Goal: Task Accomplishment & Management: Use online tool/utility

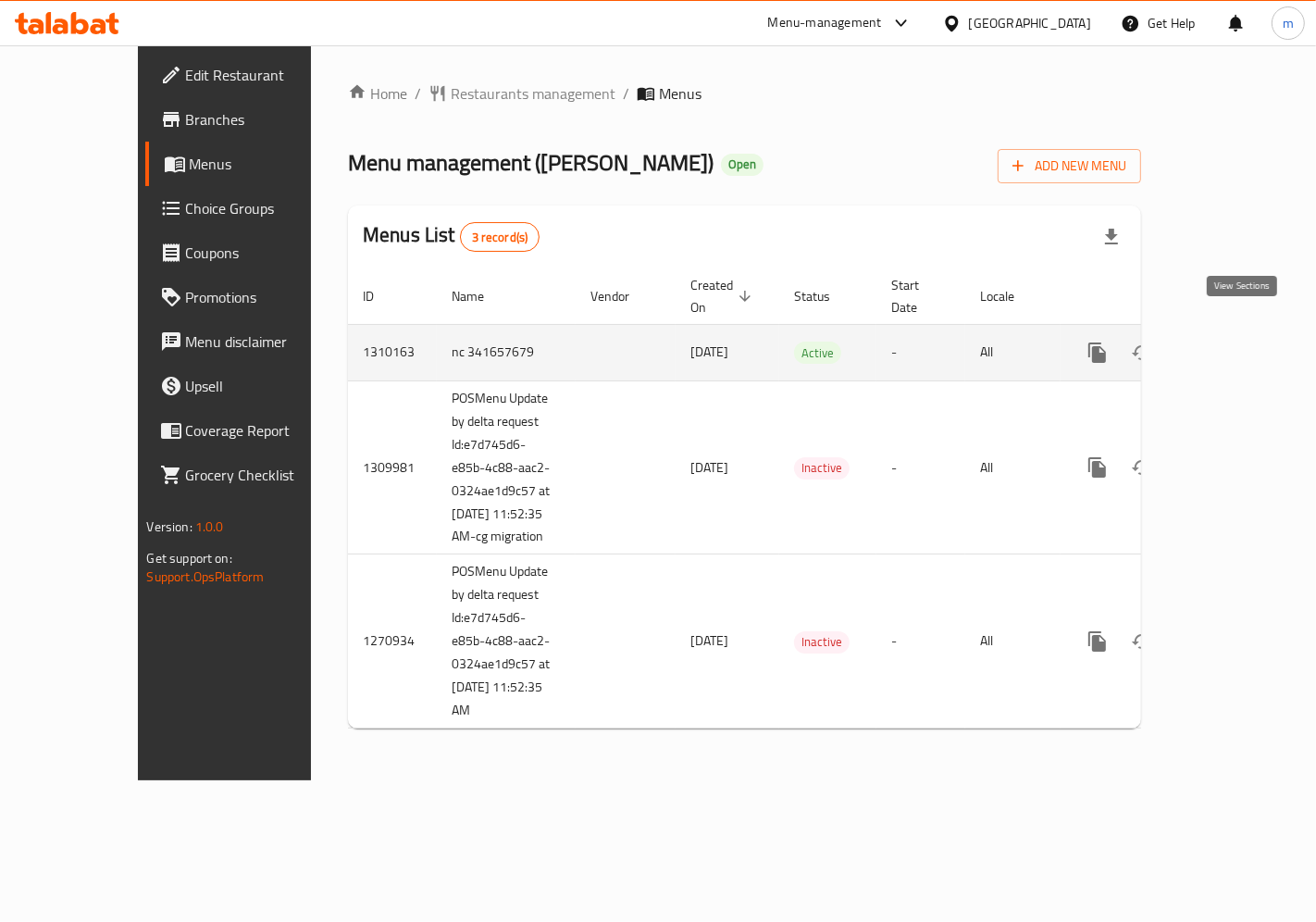
click at [1253, 331] on link "enhanced table" at bounding box center [1231, 352] width 44 height 44
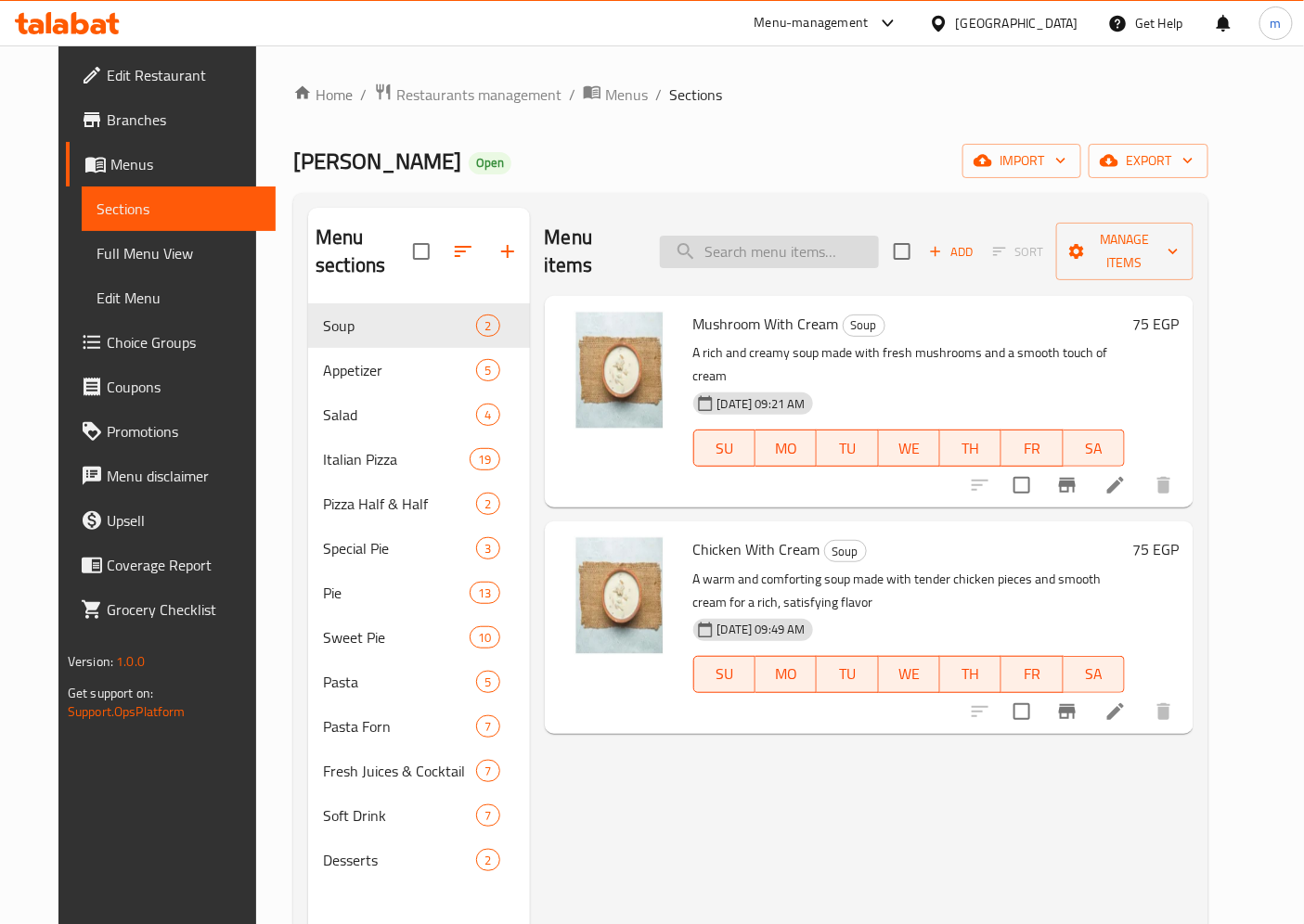
click at [748, 243] on input "search" at bounding box center [769, 252] width 219 height 33
paste input "Lemon Mint"
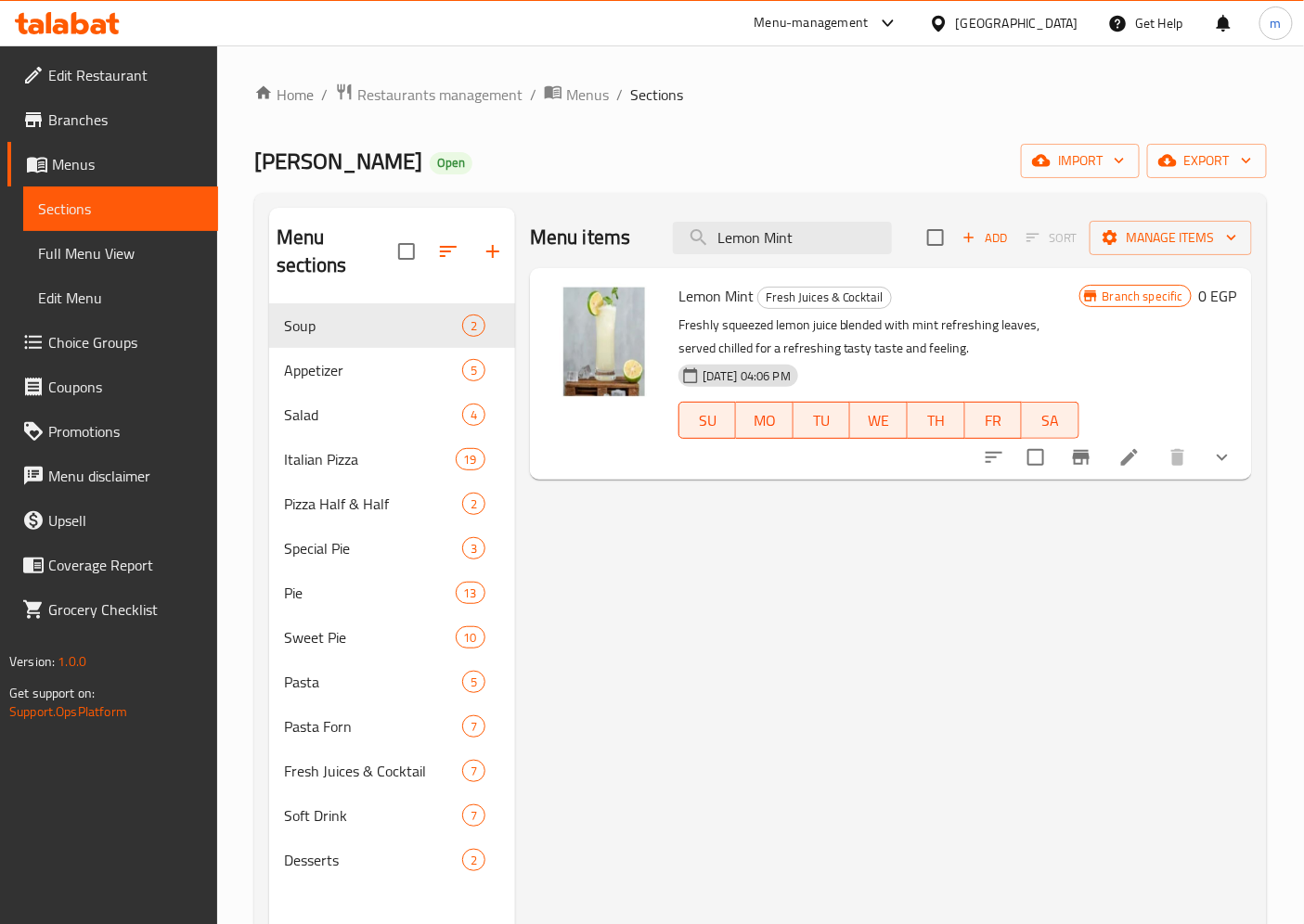
type input "Lemon Mint"
click at [1125, 452] on icon at bounding box center [1130, 457] width 23 height 23
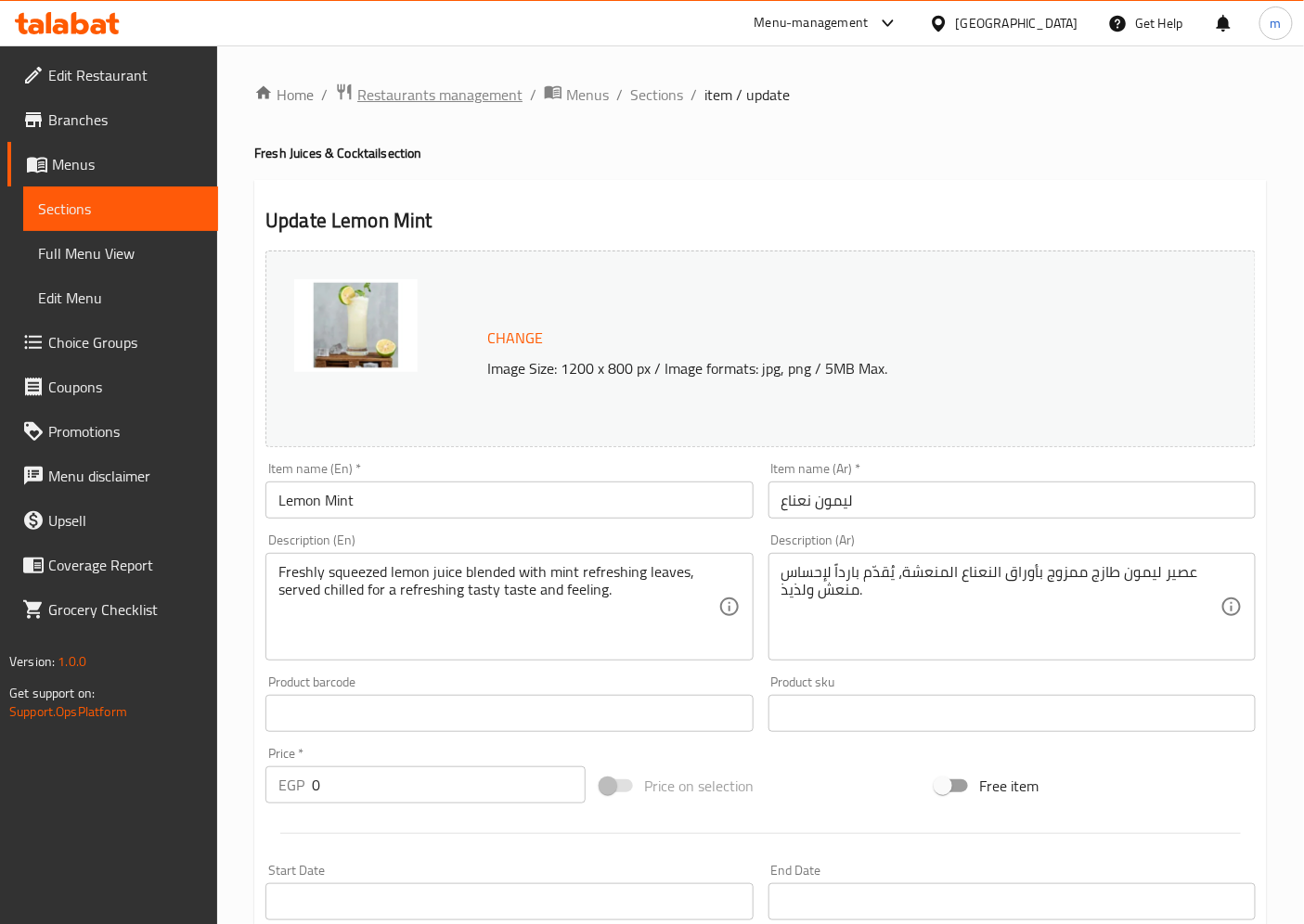
click at [434, 96] on span "Restaurants management" at bounding box center [440, 95] width 165 height 23
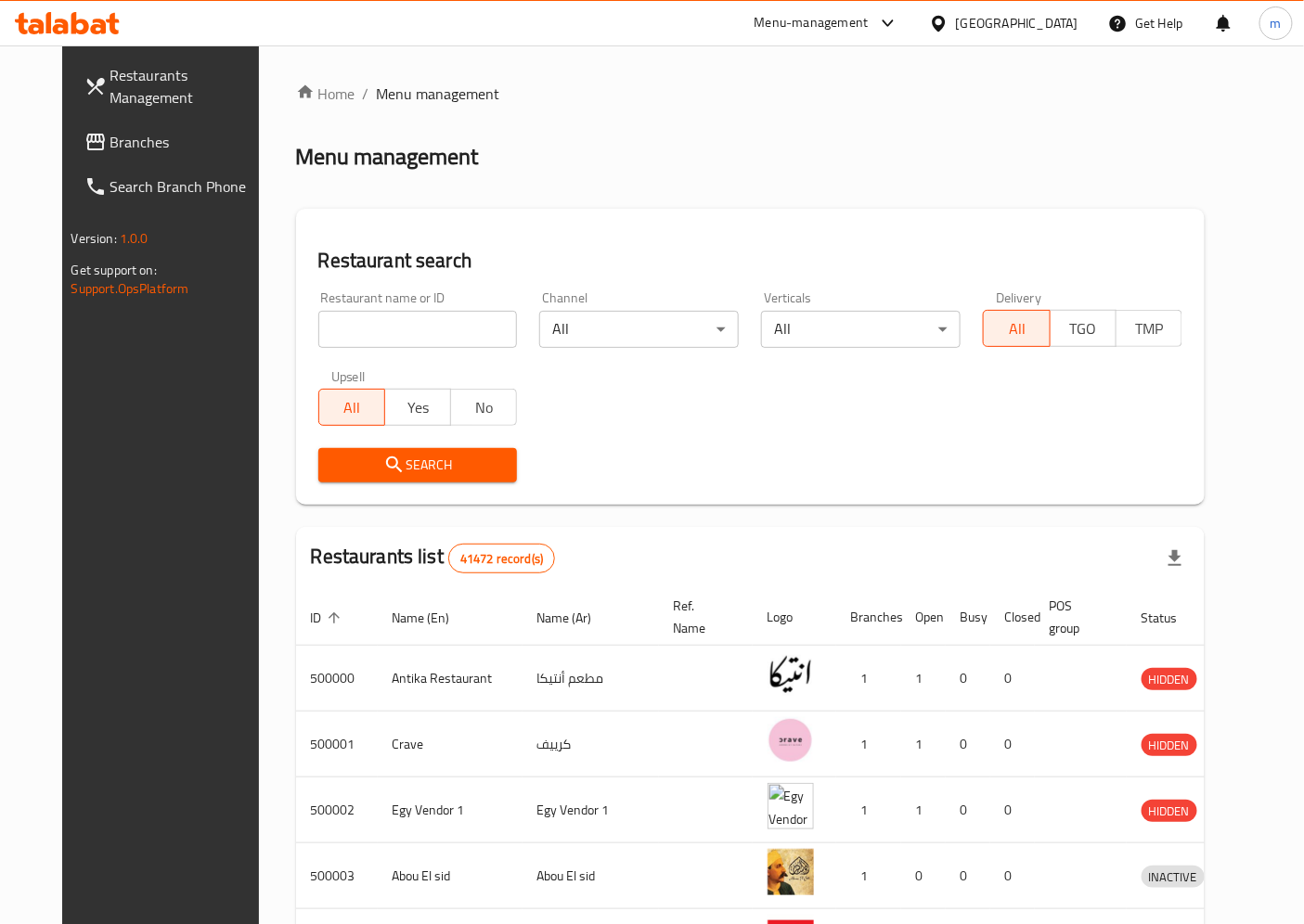
click at [111, 151] on span "Branches" at bounding box center [188, 142] width 155 height 23
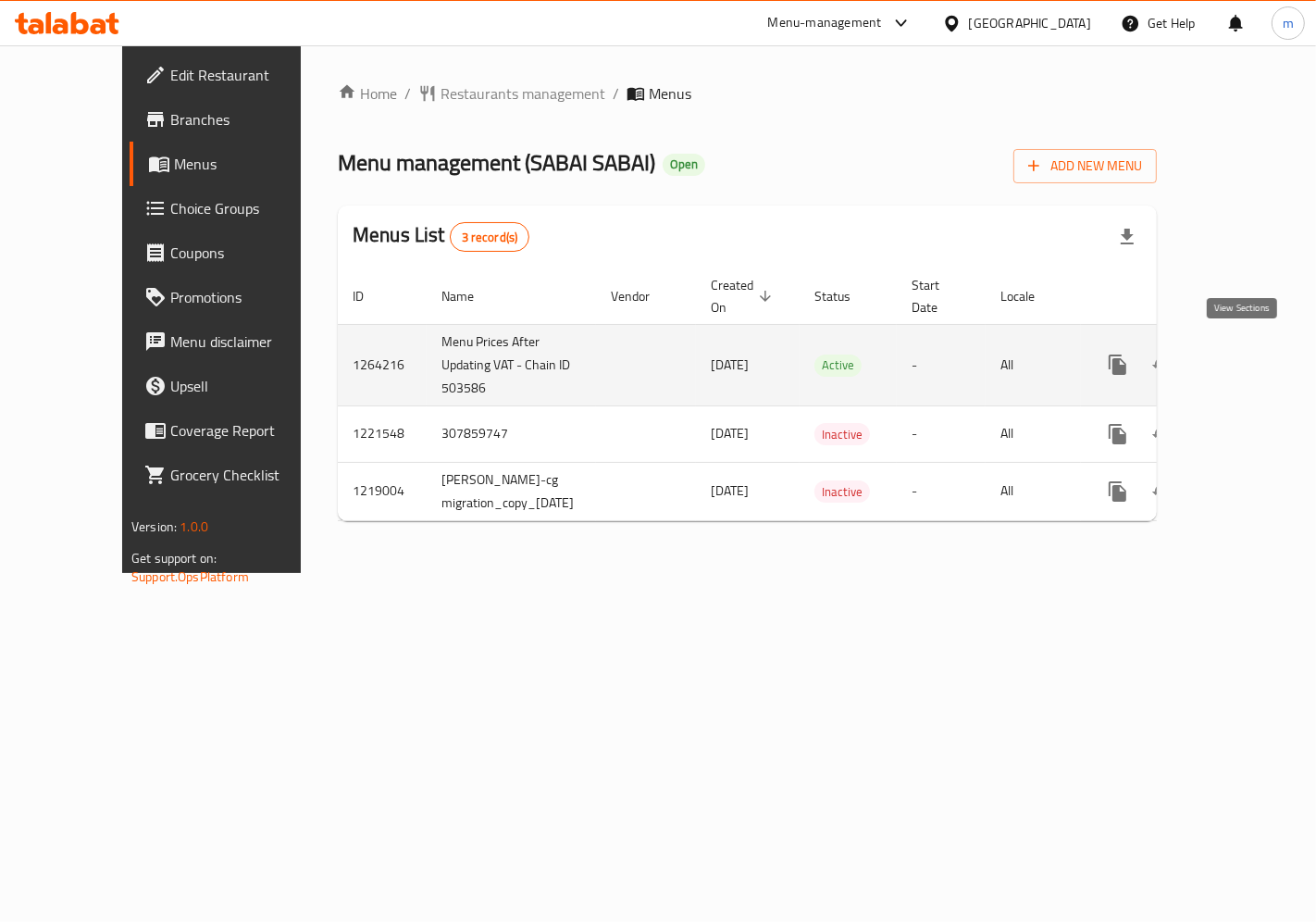
click at [1246, 361] on icon "enhanced table" at bounding box center [1251, 364] width 22 height 22
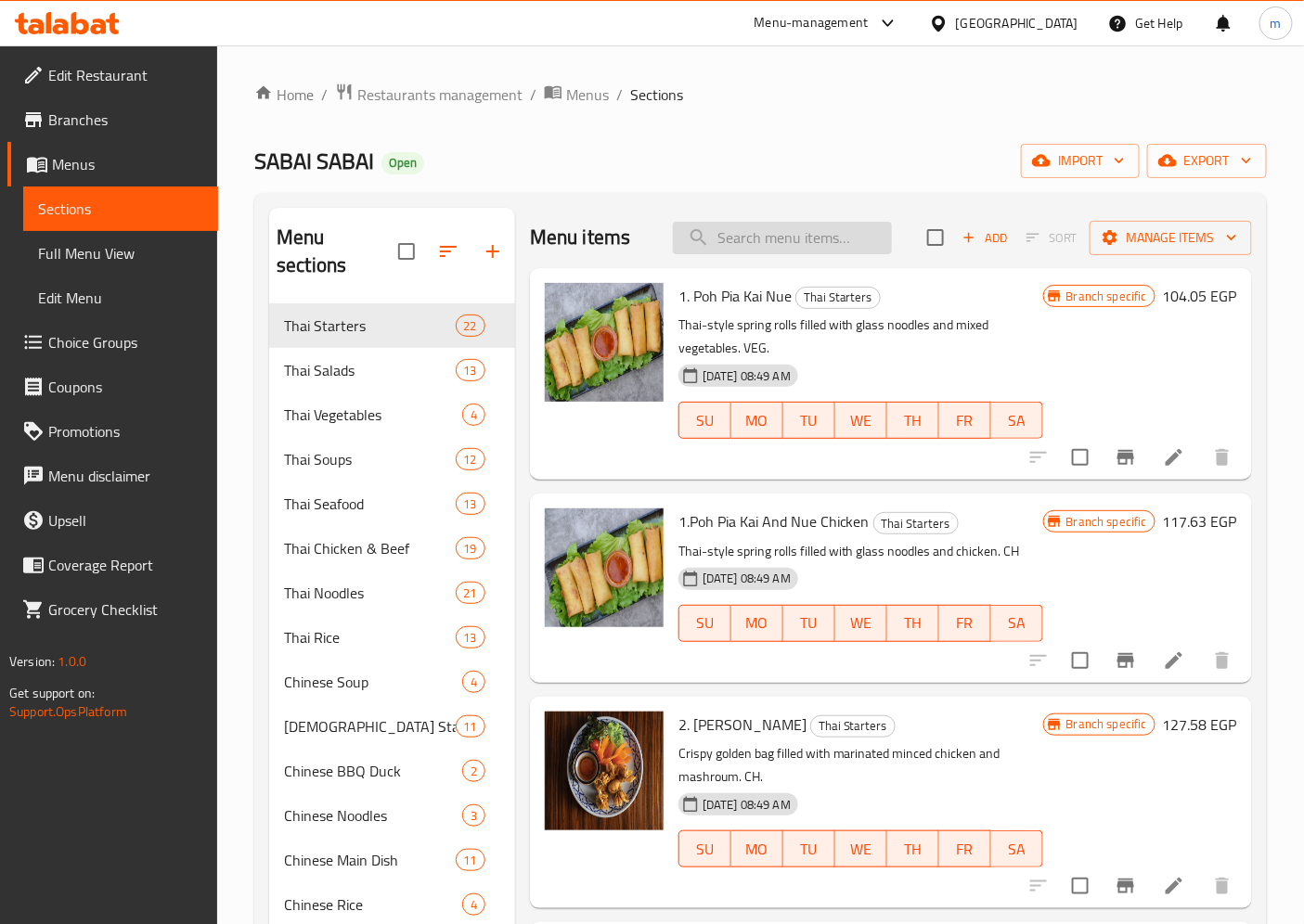
click at [770, 230] on input "search" at bounding box center [782, 238] width 219 height 33
paste input "Spaghetti Gang Keaw Wan"
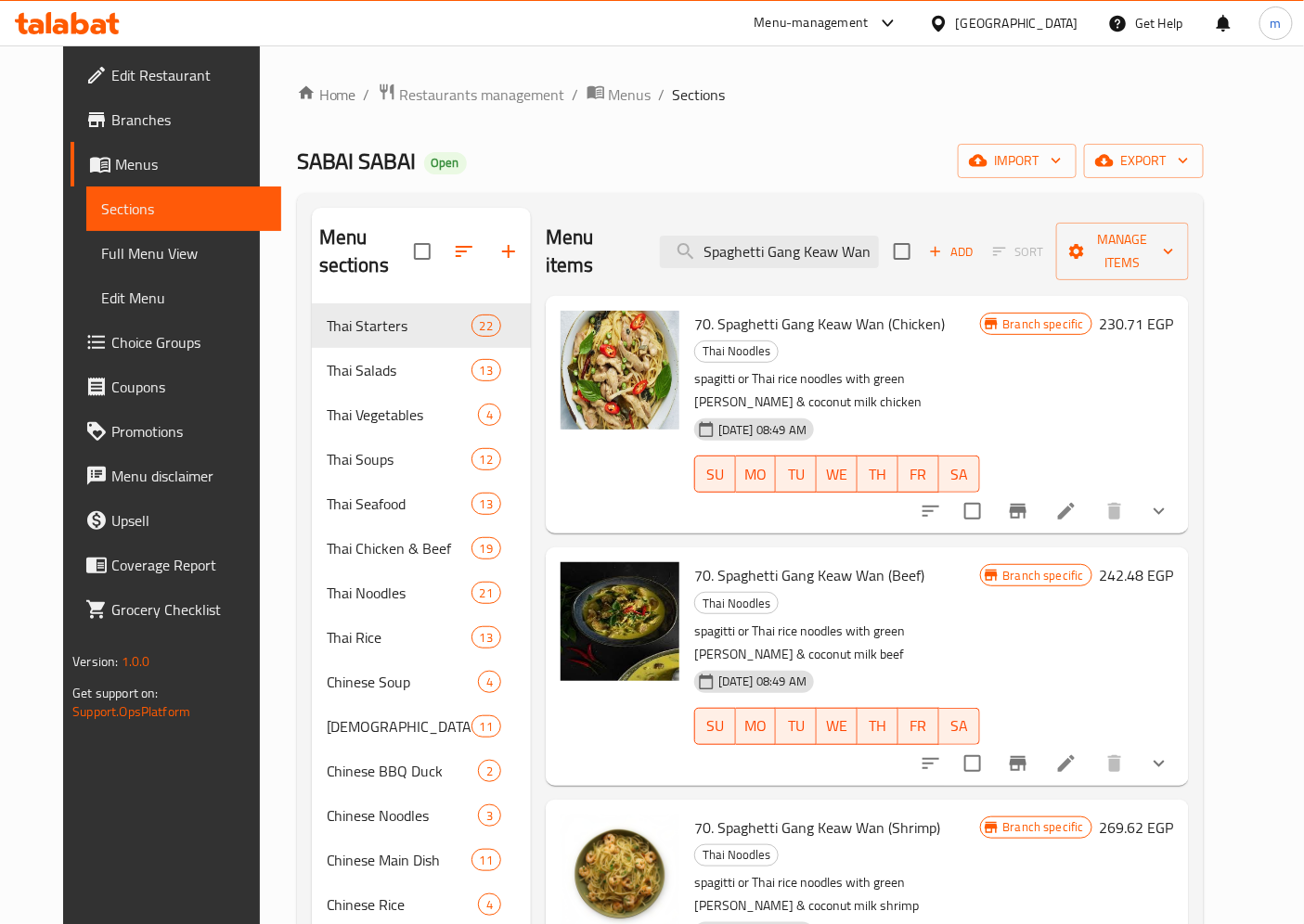
type input "Spaghetti Gang Keaw Wan"
click at [1075, 503] on icon at bounding box center [1066, 512] width 17 height 17
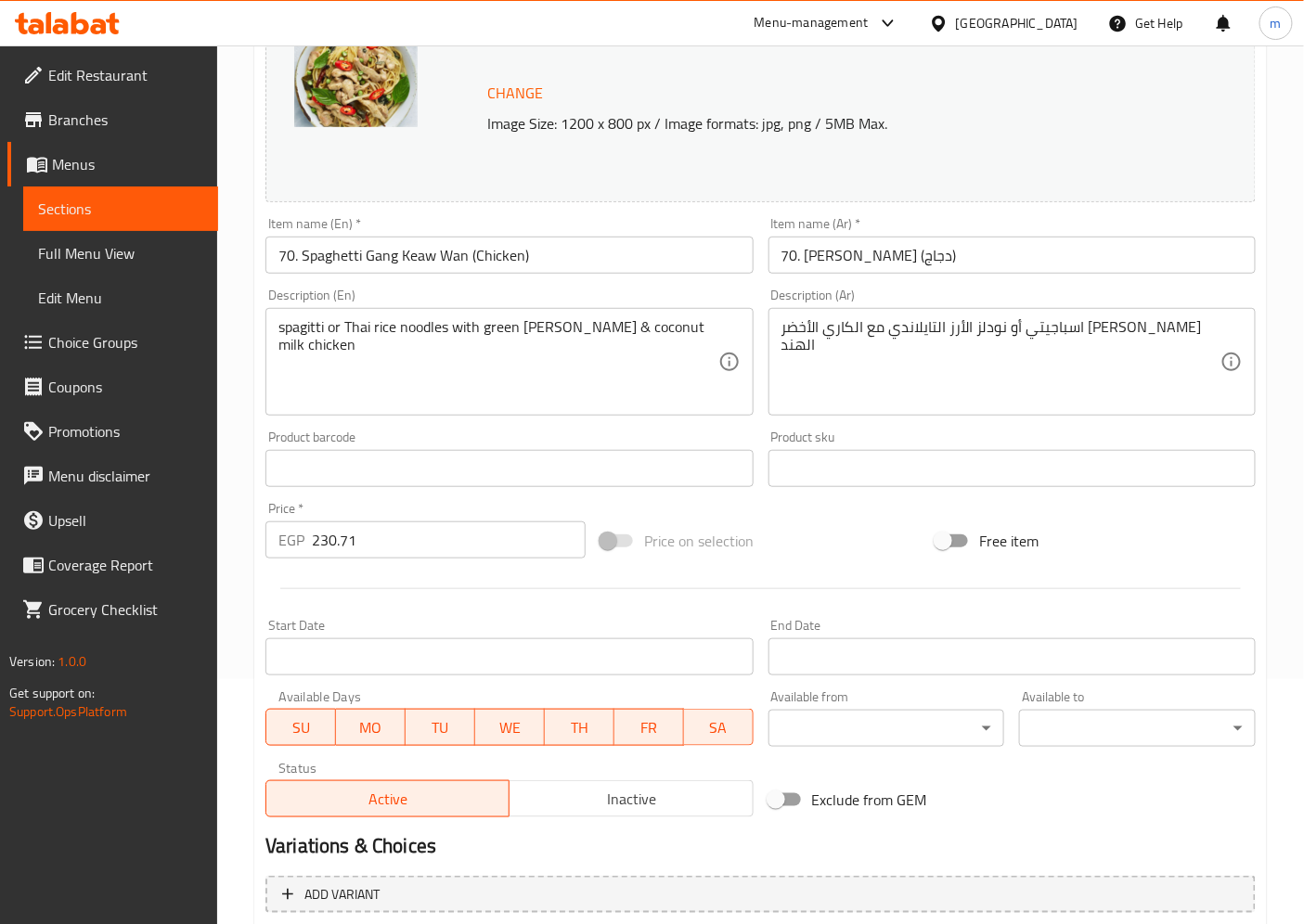
scroll to position [441, 0]
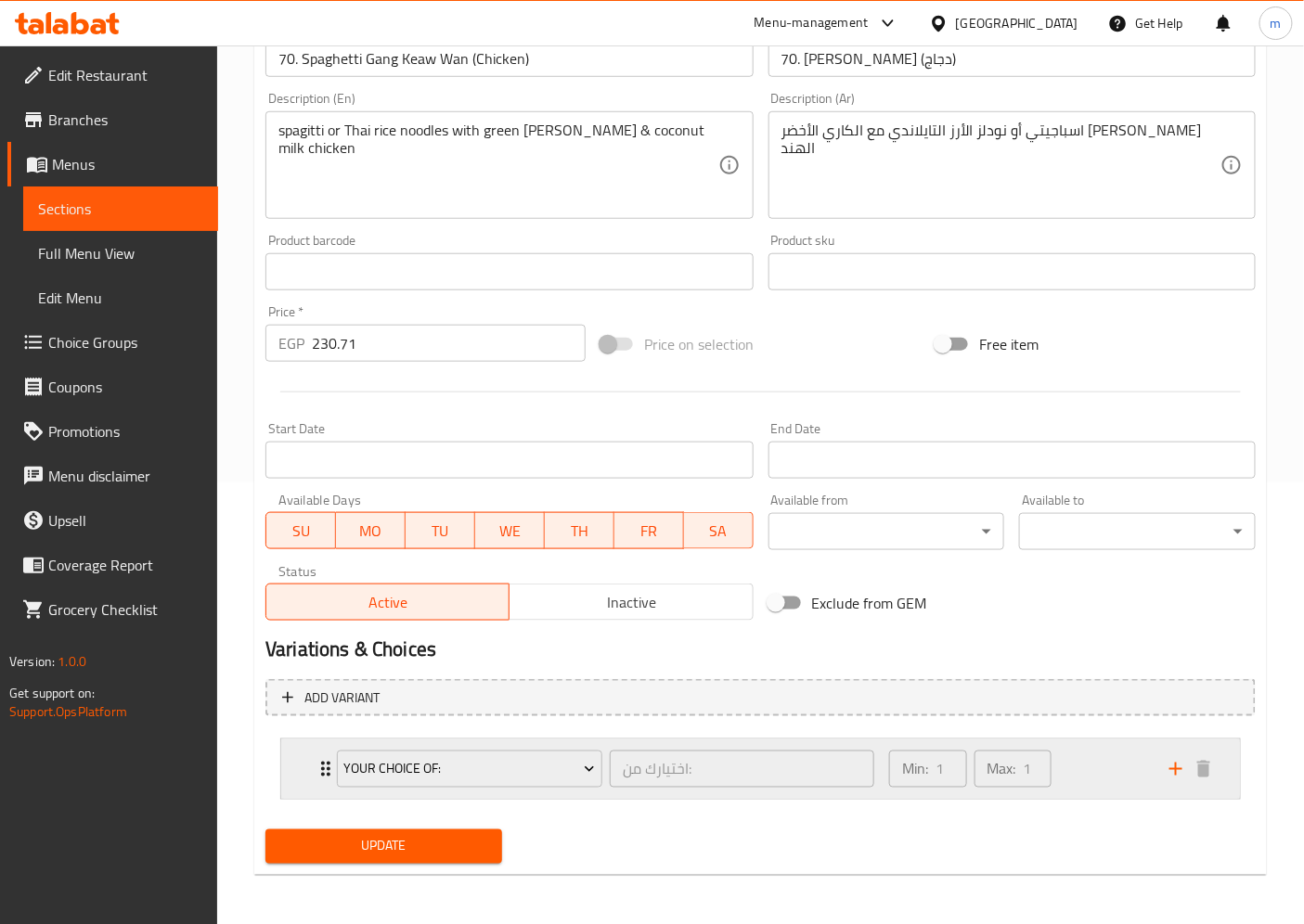
click at [1081, 762] on div "Min: 1 ​ Max: 1 ​" at bounding box center [1018, 769] width 280 height 59
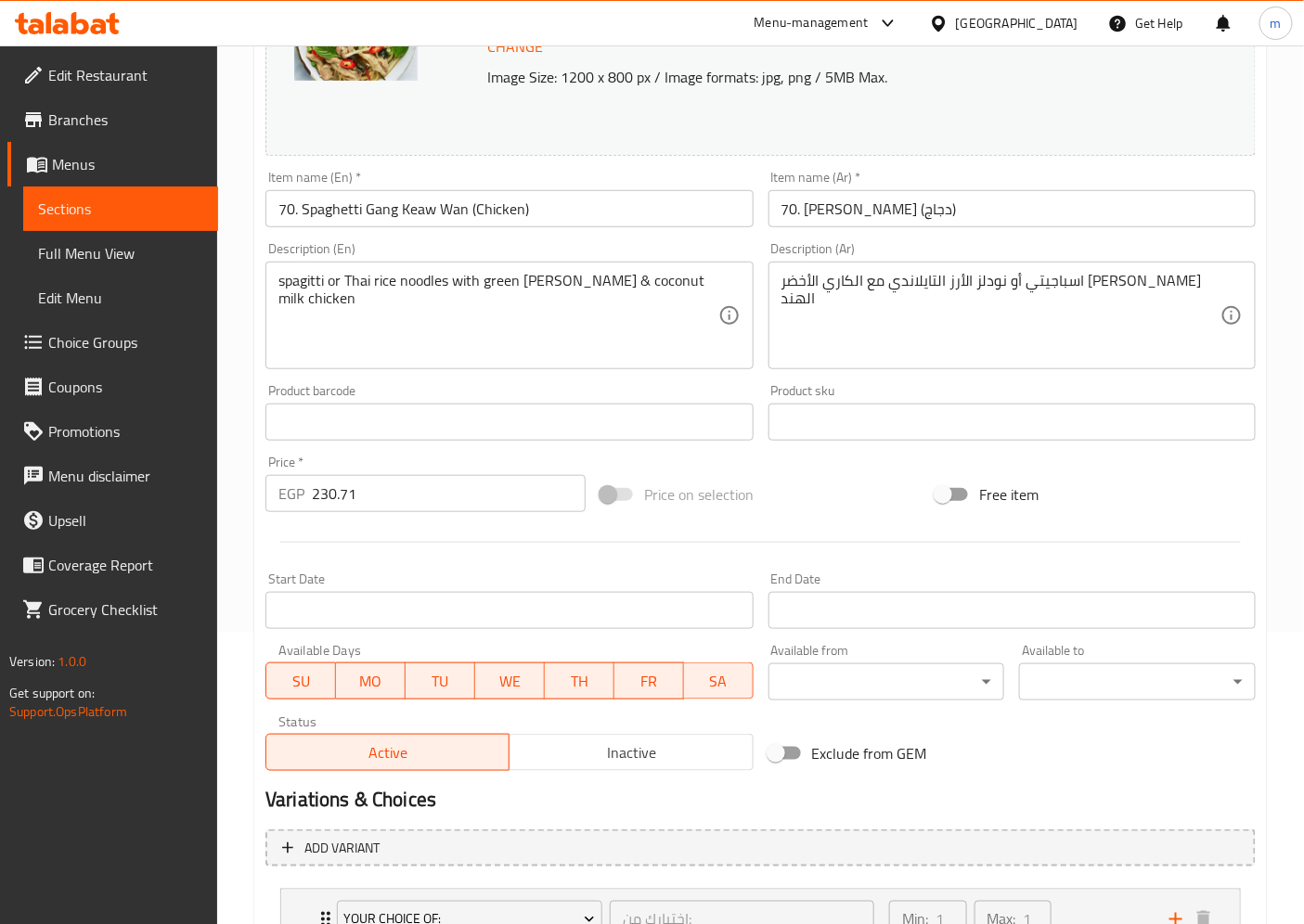
scroll to position [0, 0]
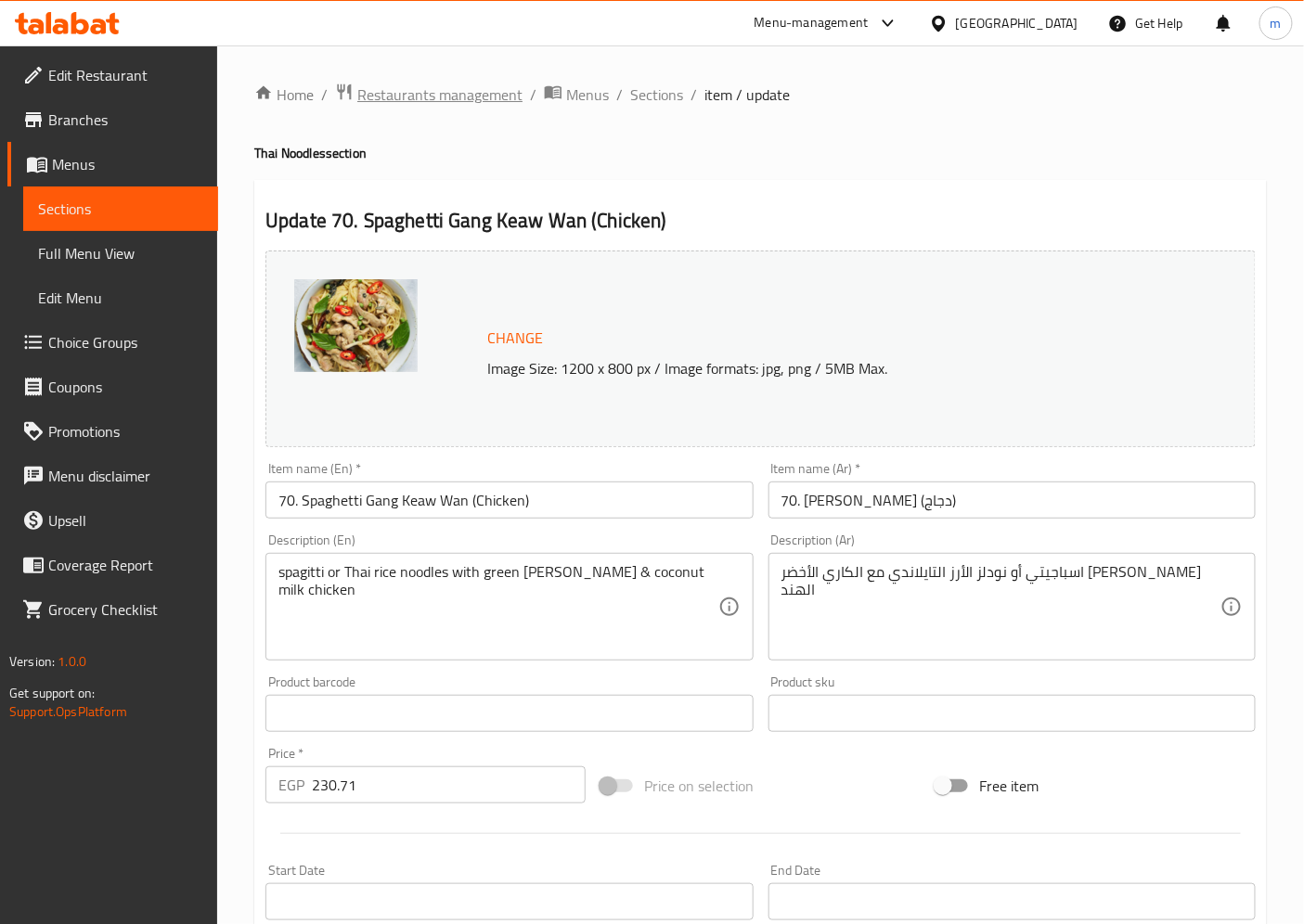
click at [405, 84] on span "Restaurants management" at bounding box center [440, 95] width 165 height 23
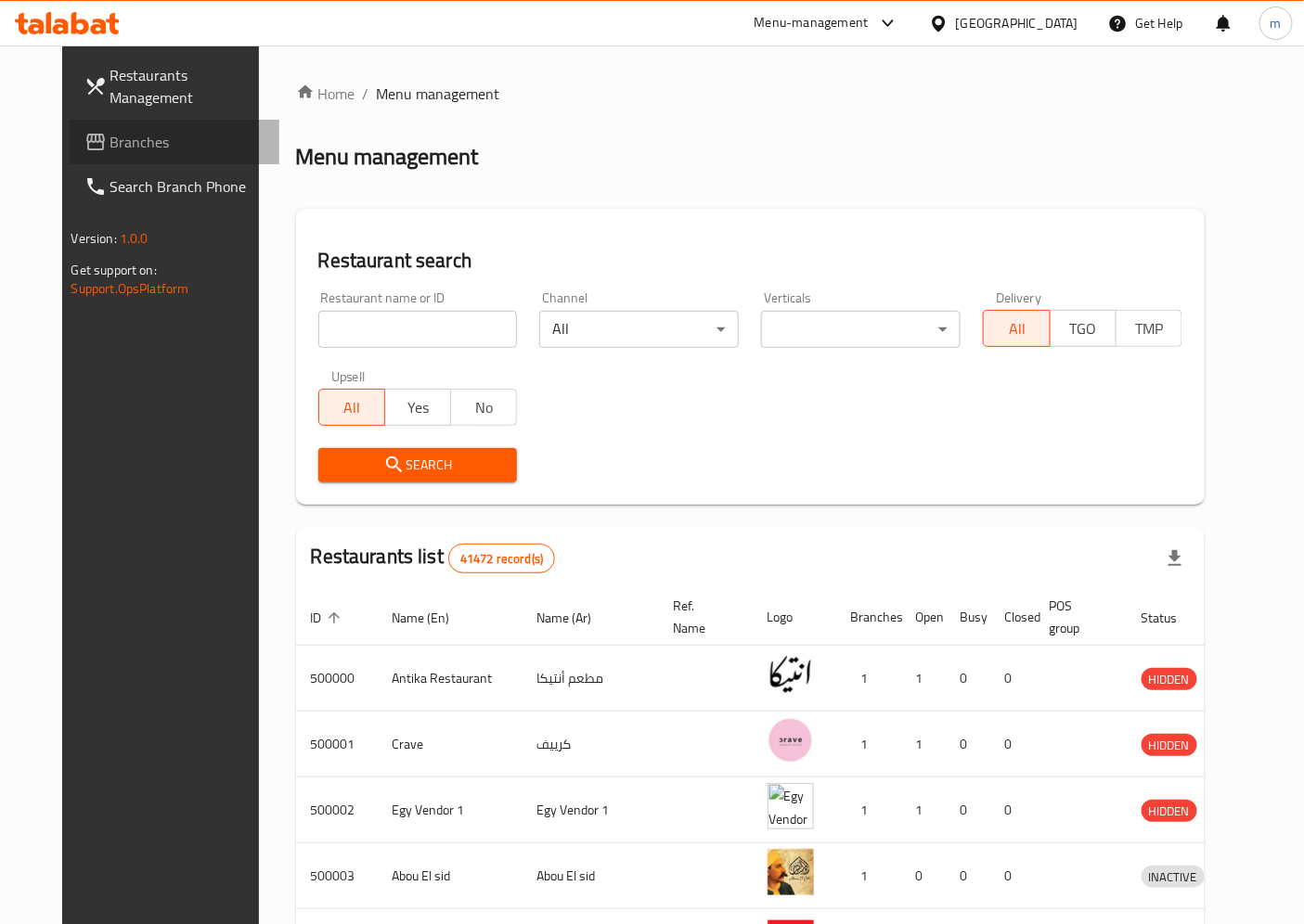
click at [126, 145] on span "Branches" at bounding box center [188, 142] width 155 height 23
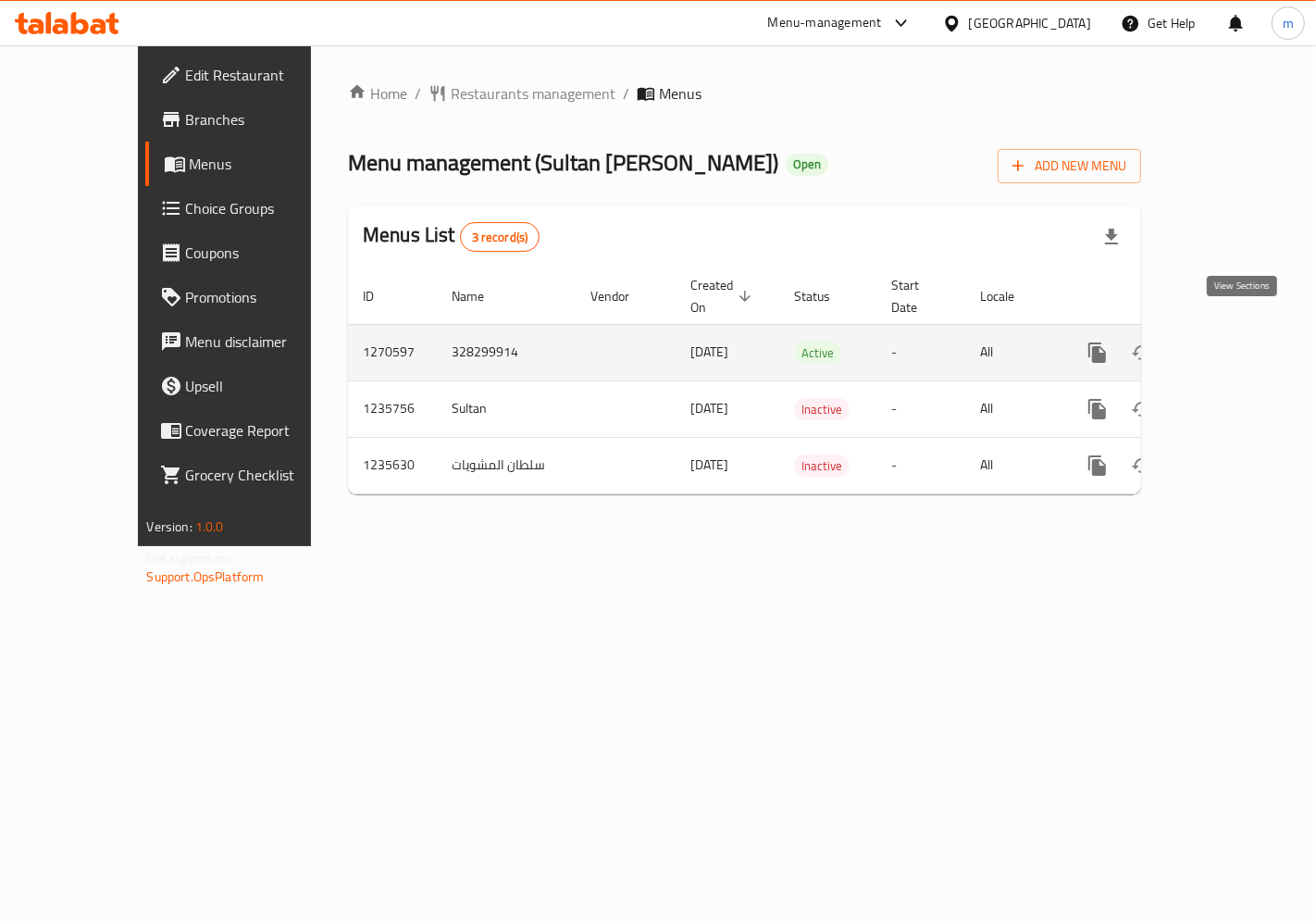
click at [1242, 343] on icon "enhanced table" at bounding box center [1231, 353] width 22 height 22
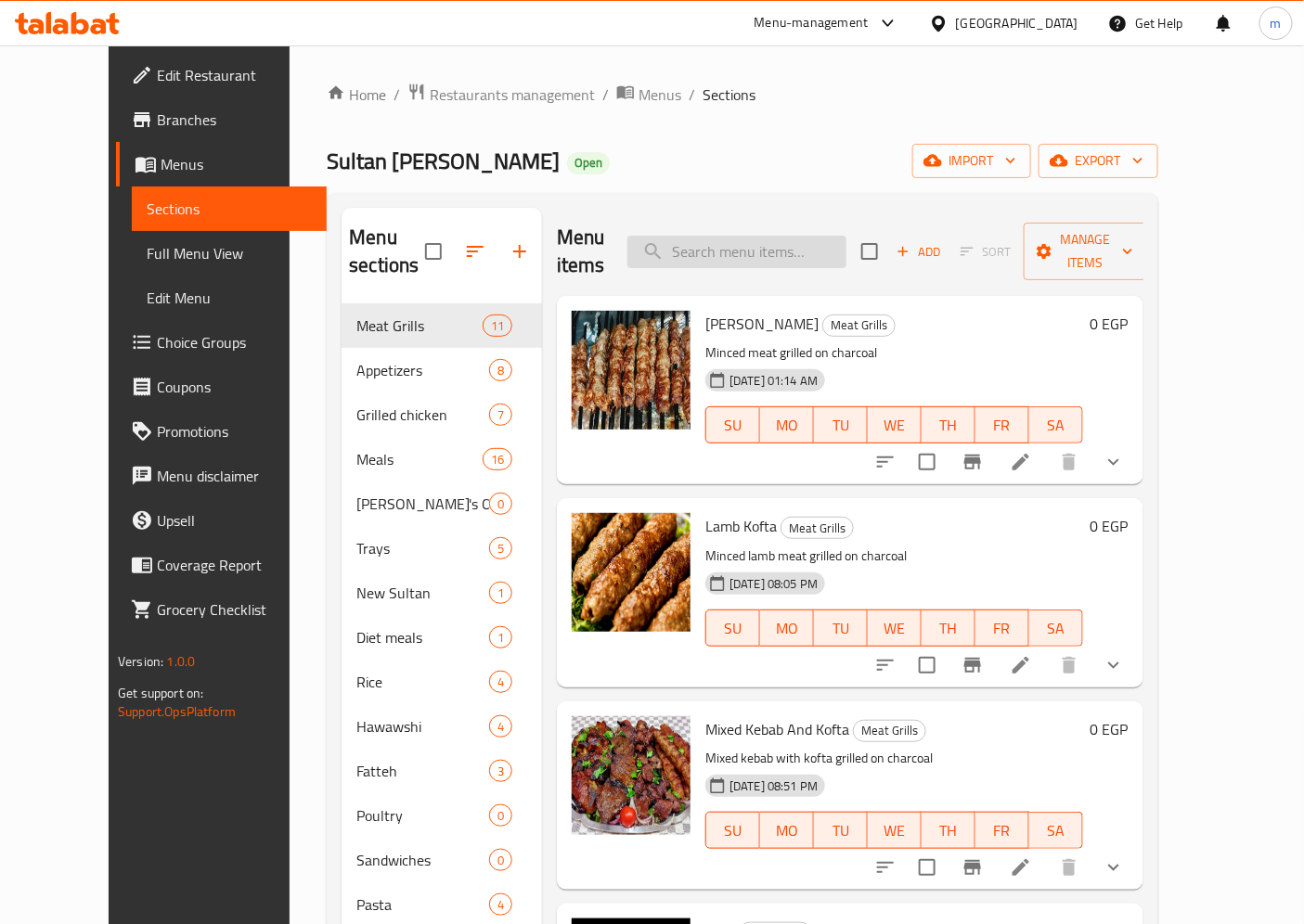
click at [737, 236] on input "search" at bounding box center [737, 252] width 219 height 33
paste input "Kanduz Steak"
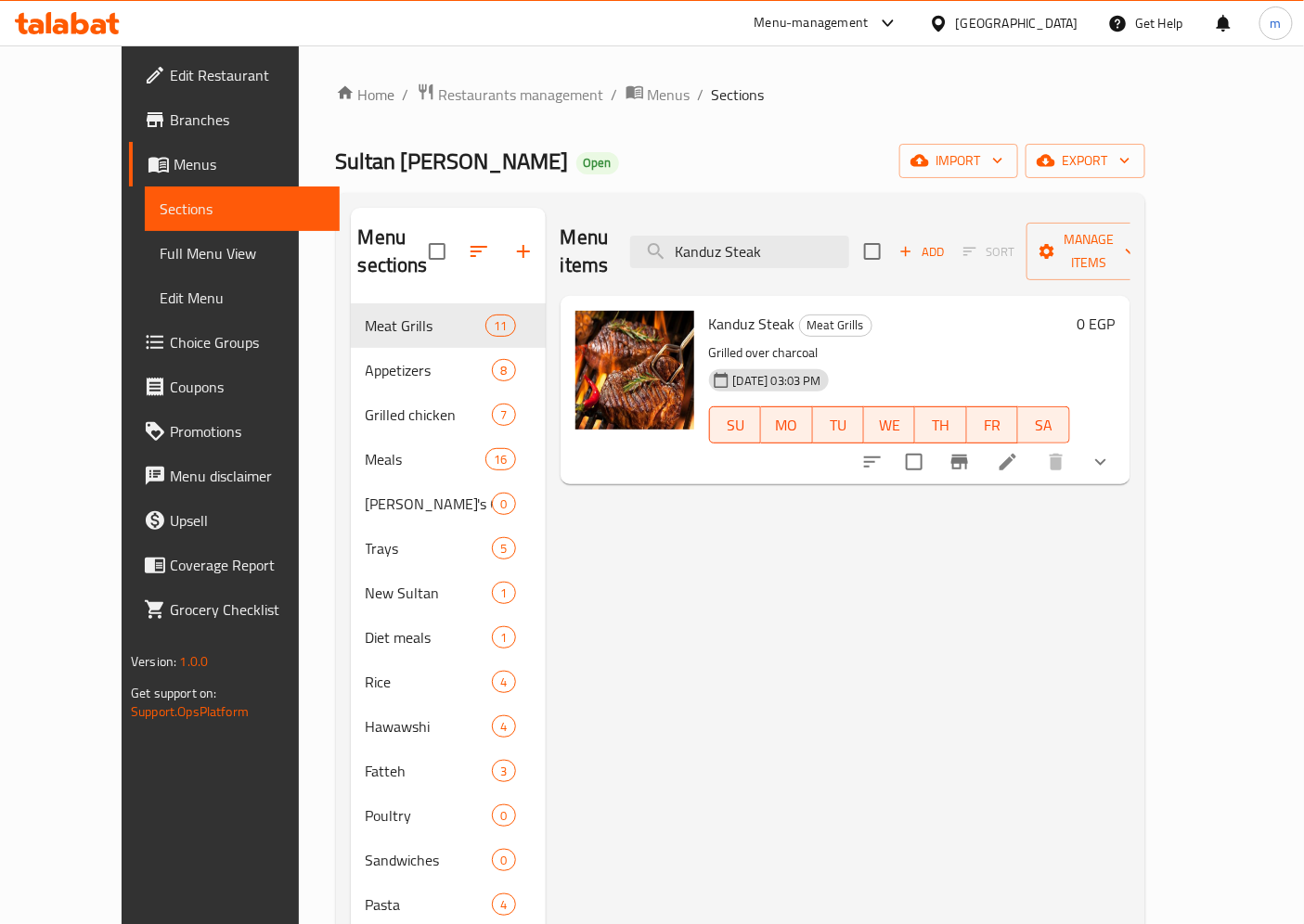
type input "Kanduz Steak"
click at [1019, 451] on icon at bounding box center [1008, 462] width 23 height 23
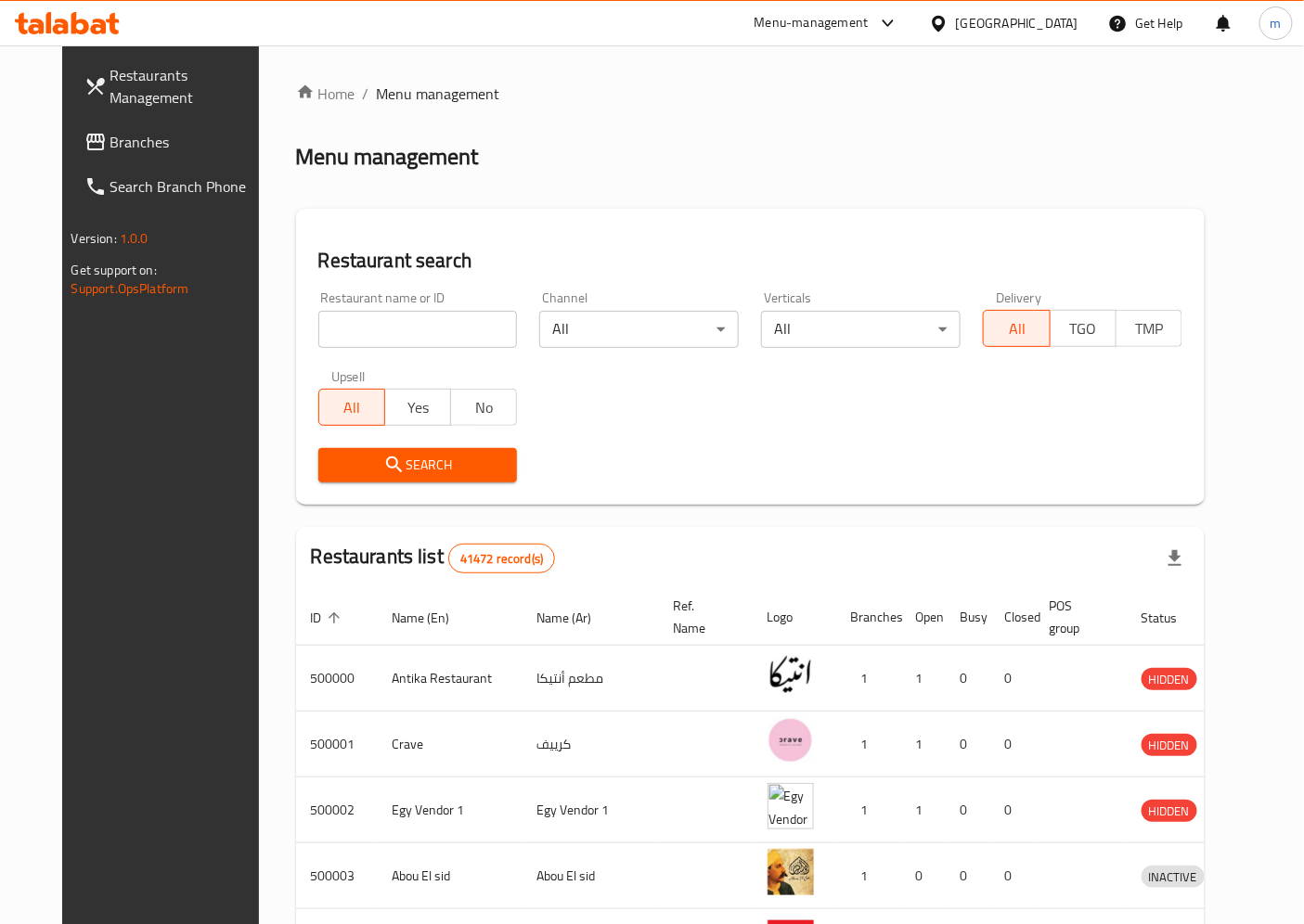
click at [116, 134] on span "Branches" at bounding box center [188, 142] width 155 height 23
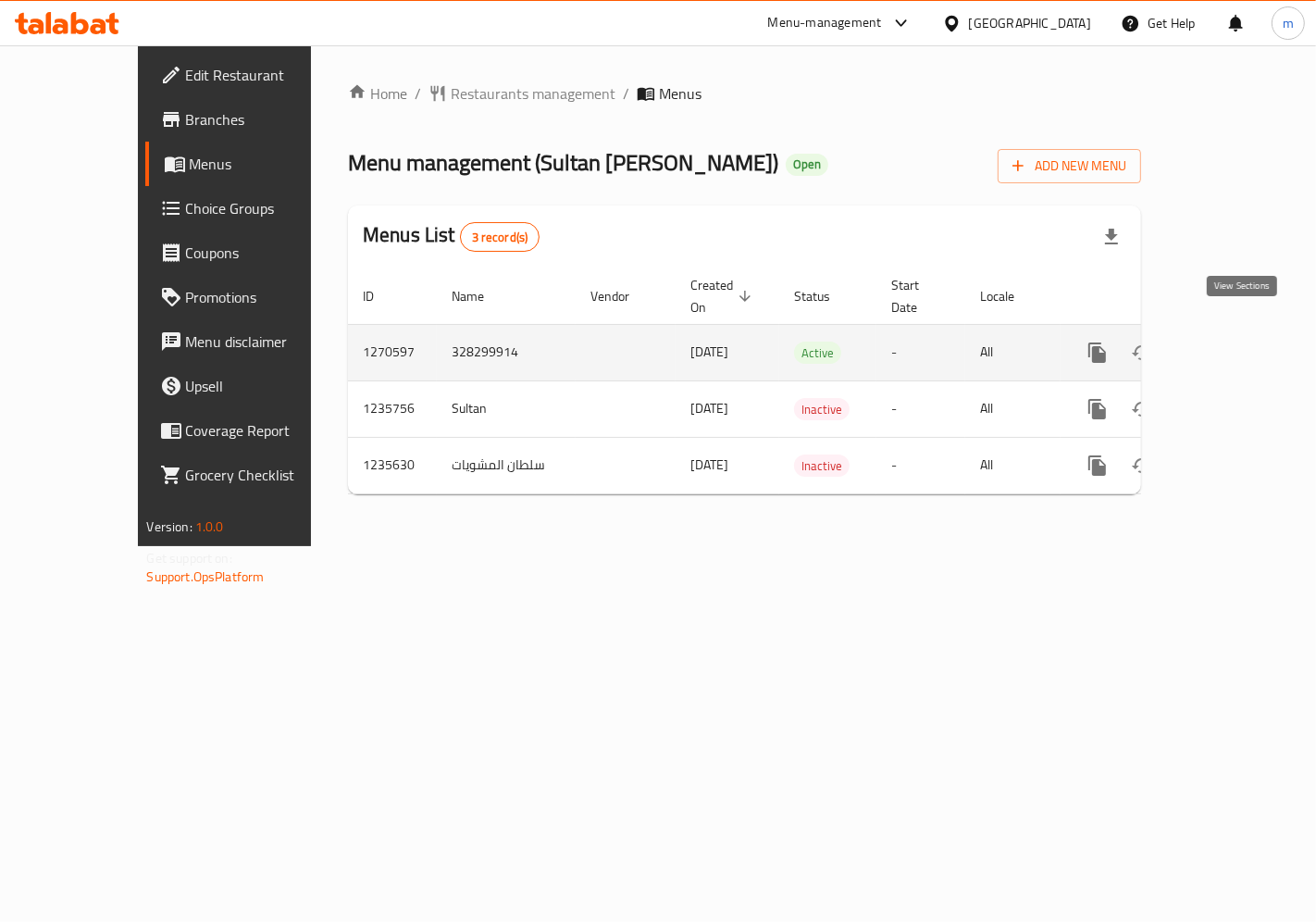
click at [1242, 342] on icon "enhanced table" at bounding box center [1231, 353] width 22 height 22
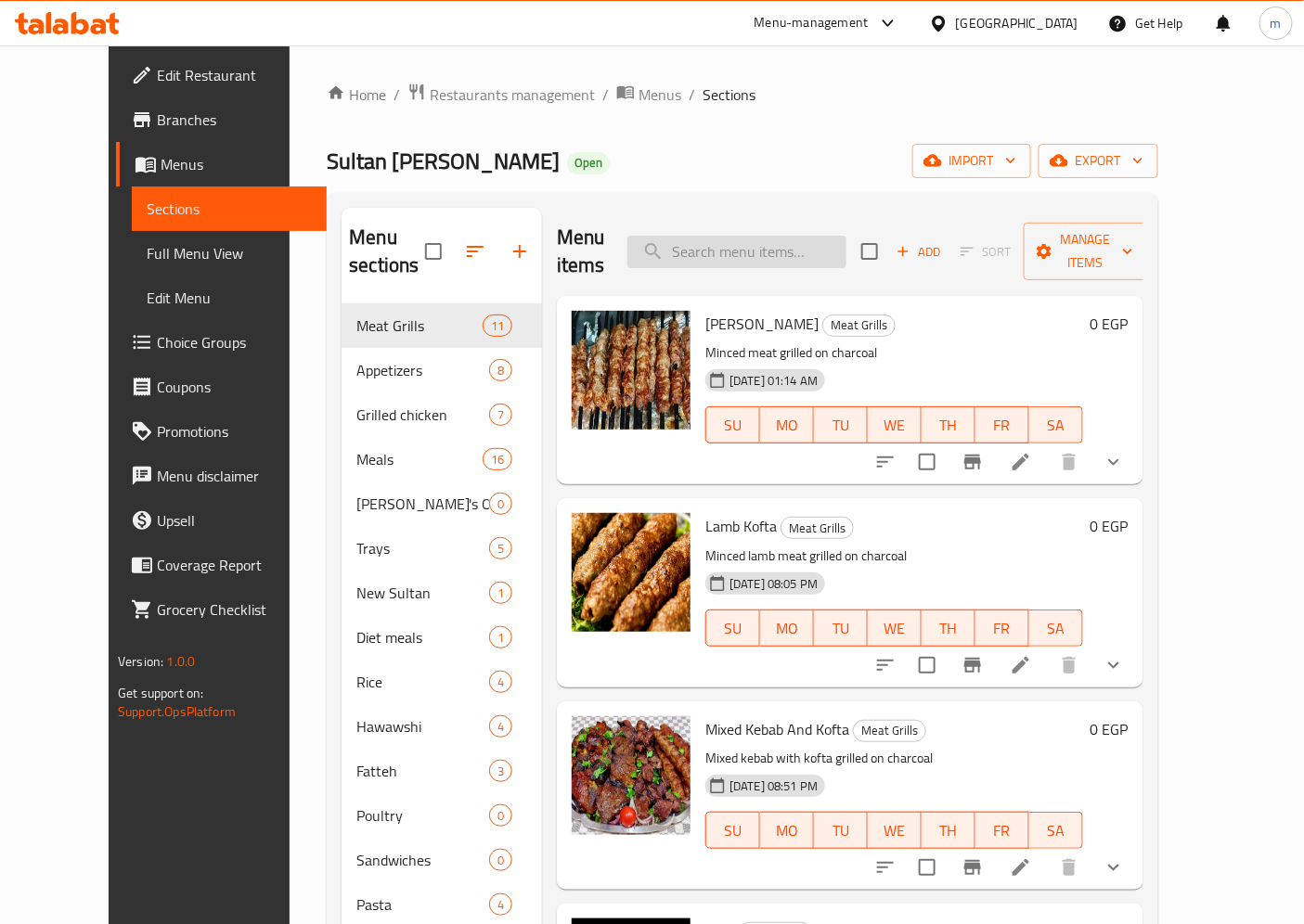
click at [802, 241] on input "search" at bounding box center [737, 252] width 219 height 33
drag, startPoint x: 752, startPoint y: 257, endPoint x: 743, endPoint y: 237, distance: 21.9
click at [750, 257] on div "Menu items v Add Sort Manage items" at bounding box center [850, 252] width 587 height 88
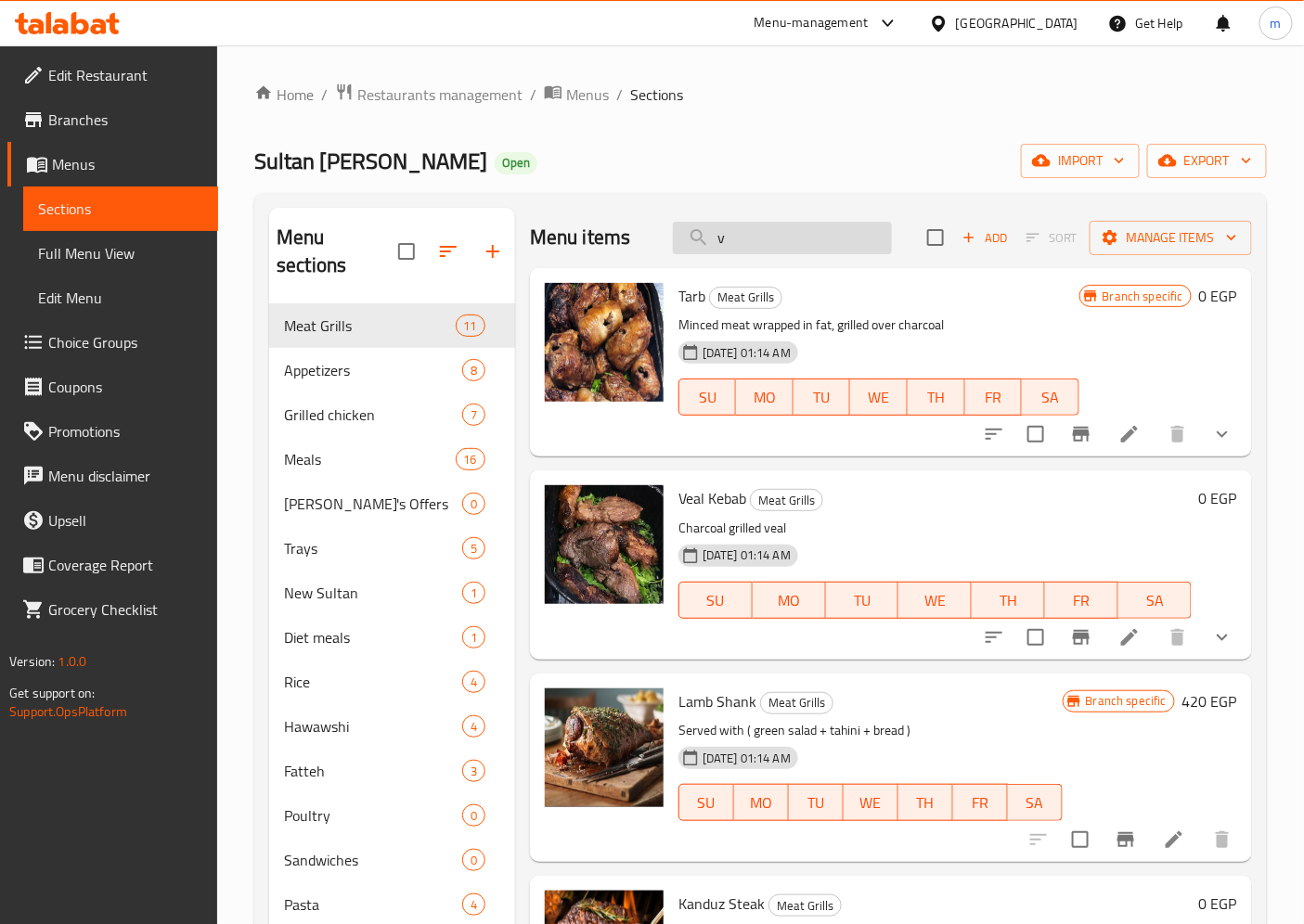
drag, startPoint x: 743, startPoint y: 237, endPoint x: 717, endPoint y: 239, distance: 26.1
click at [727, 238] on input "v" at bounding box center [782, 238] width 219 height 33
drag, startPoint x: 717, startPoint y: 239, endPoint x: 623, endPoint y: 244, distance: 94.1
click at [634, 244] on div "Menu items v Add Sort Manage items" at bounding box center [891, 238] width 722 height 60
paste input "Lamb Kofta"
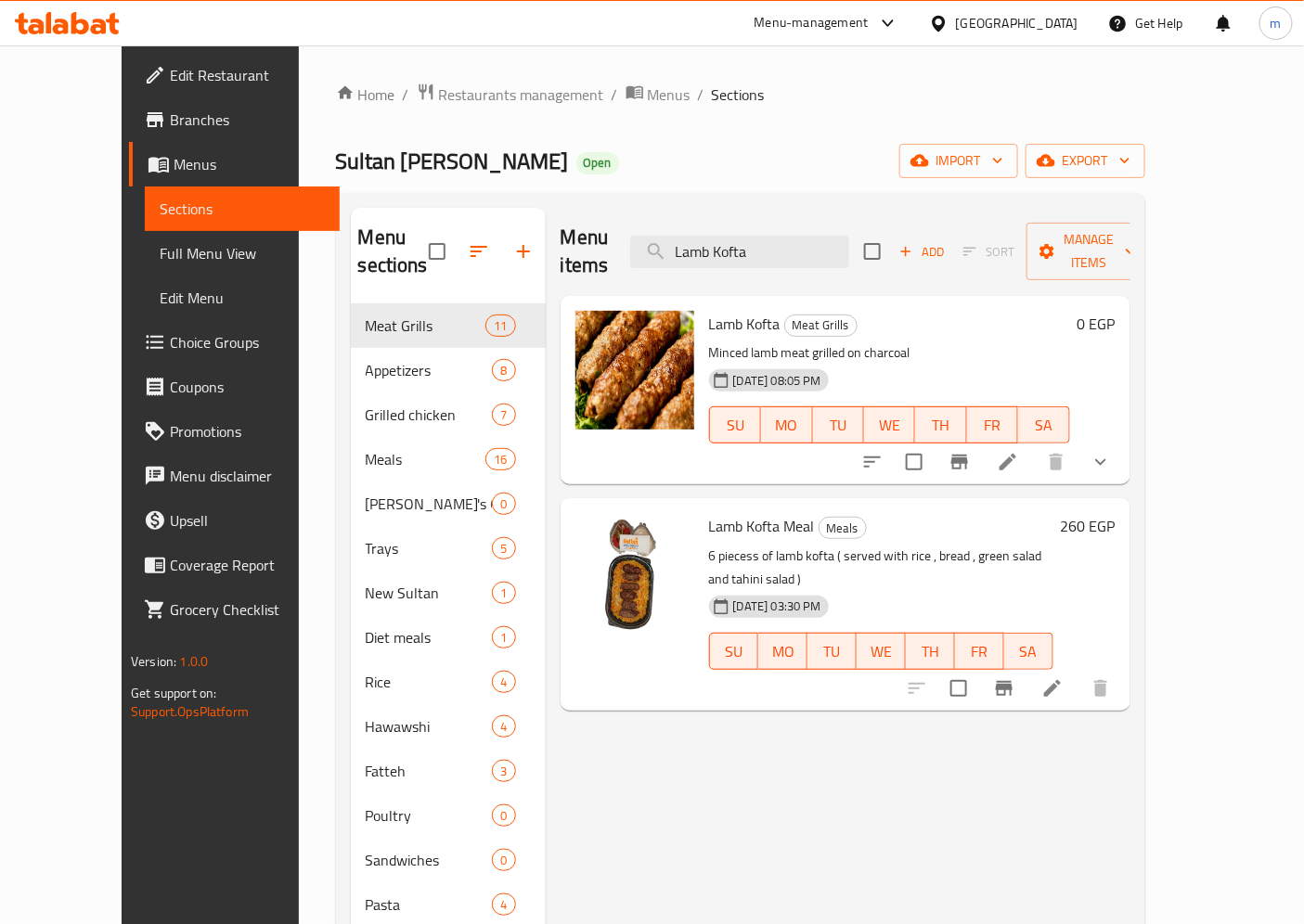
type input "Lamb Kofta"
click at [1019, 451] on icon at bounding box center [1008, 462] width 23 height 23
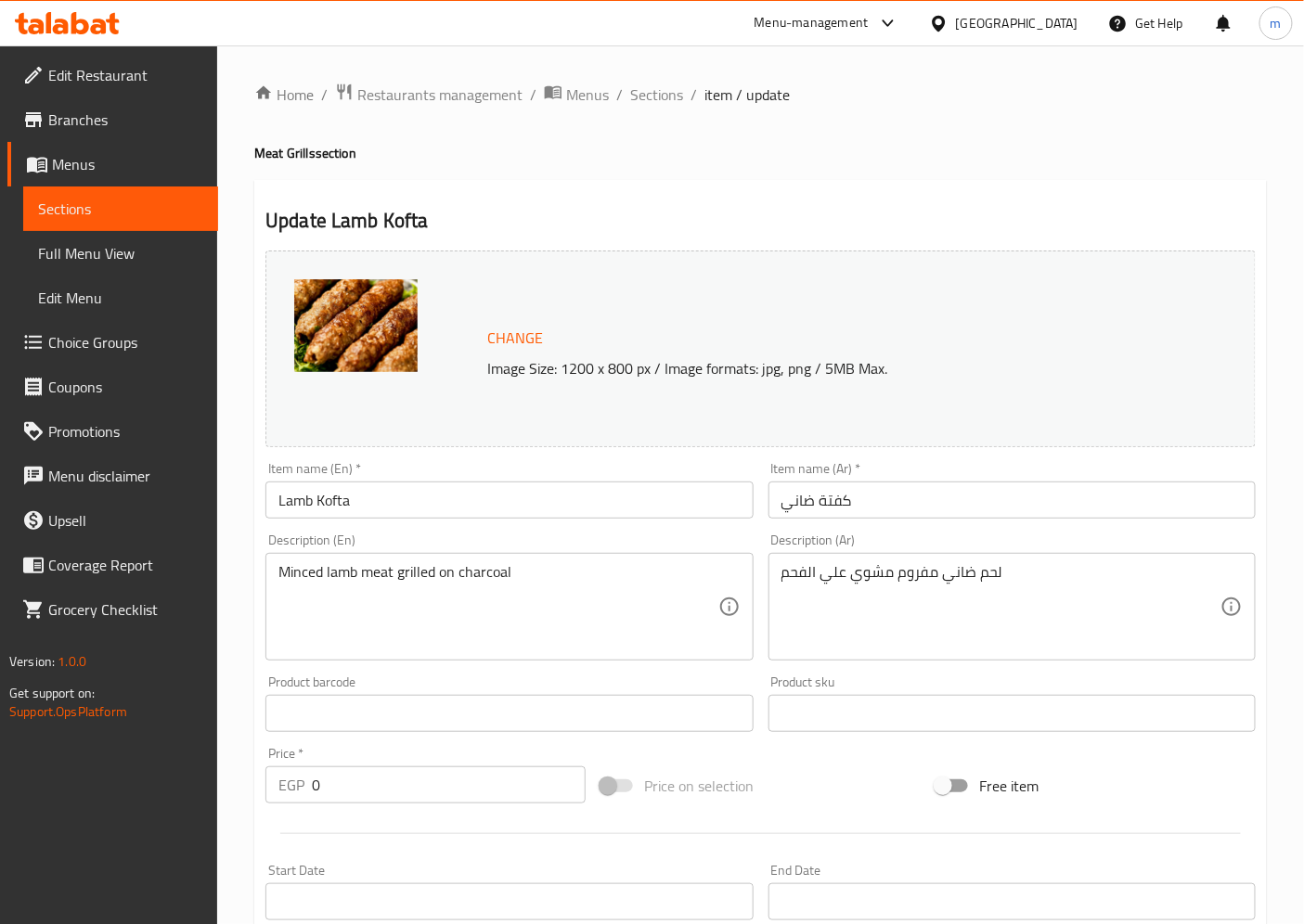
click at [116, 342] on span "Choice Groups" at bounding box center [125, 343] width 155 height 23
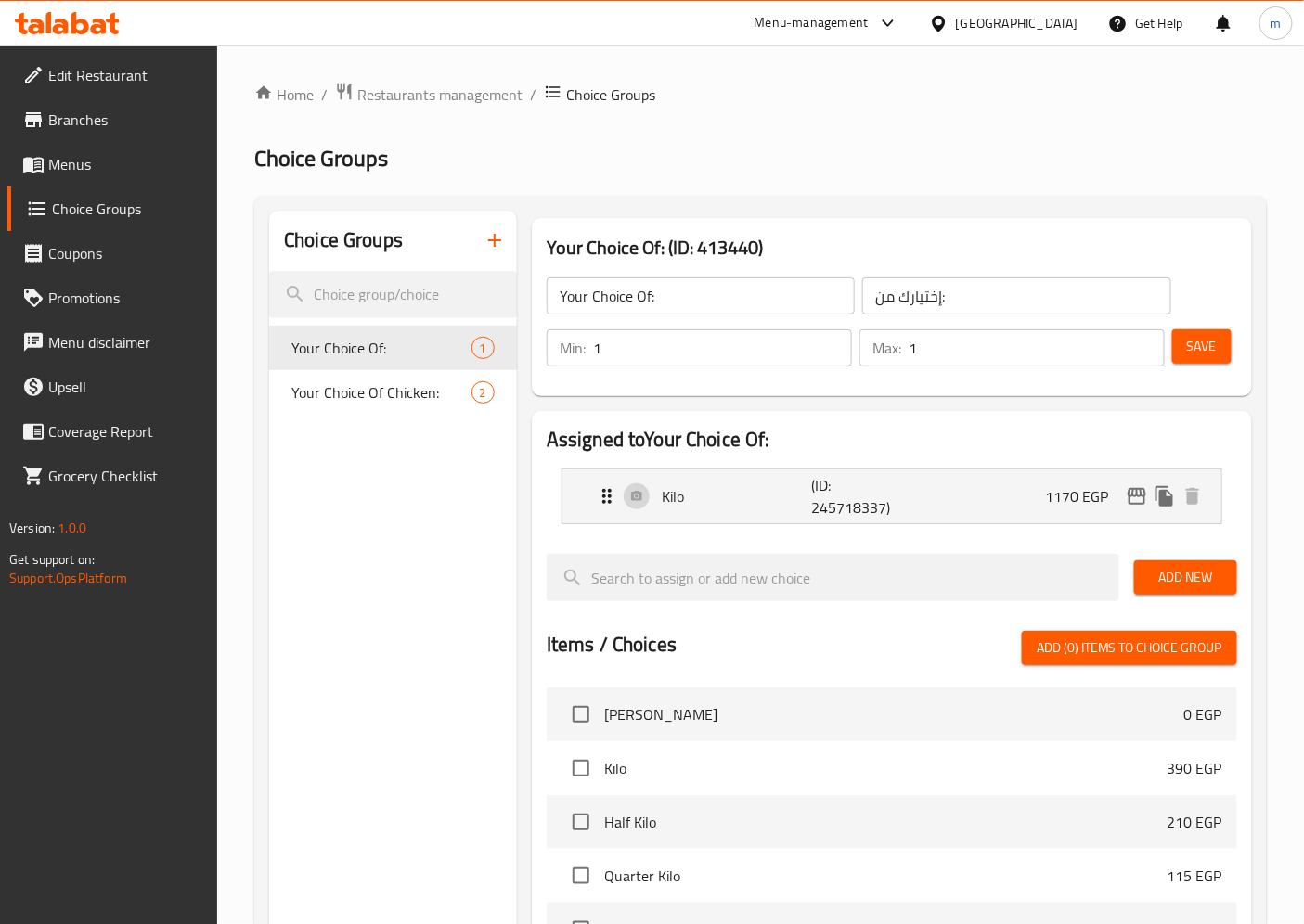
click at [96, 146] on link "Menus" at bounding box center [113, 163] width 210 height 44
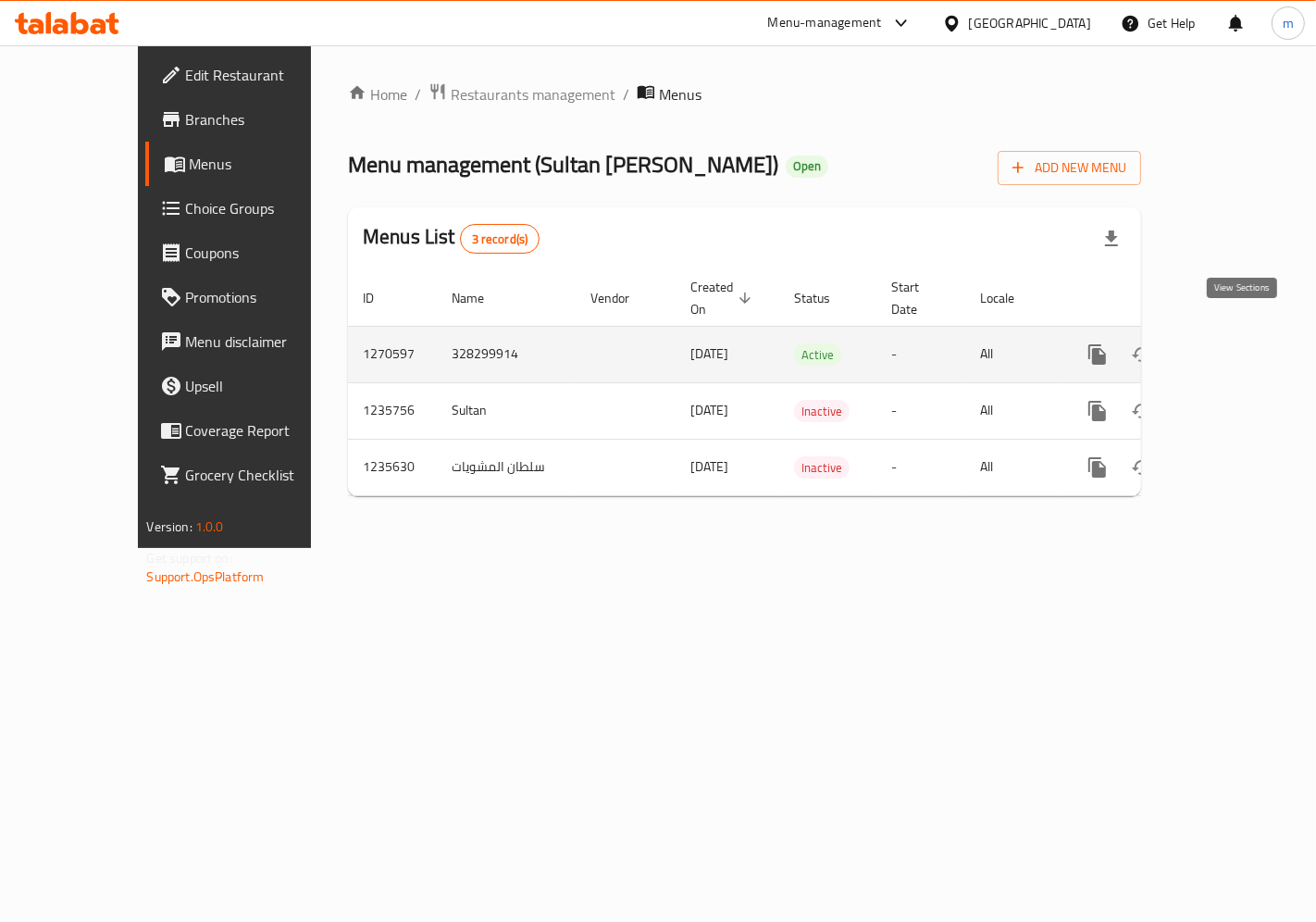
click at [1239, 347] on icon "enhanced table" at bounding box center [1231, 355] width 17 height 17
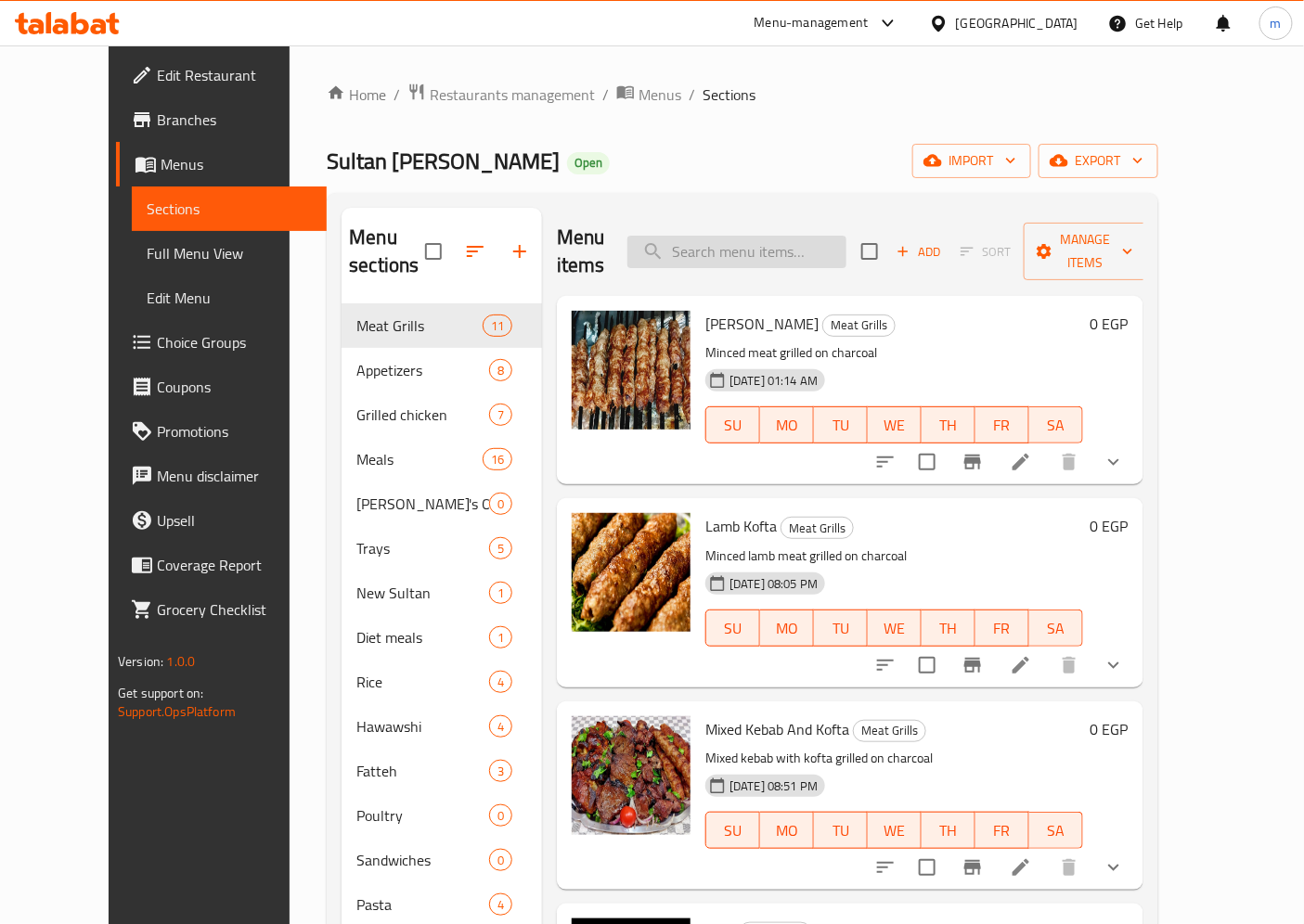
click at [776, 244] on input "search" at bounding box center [737, 252] width 219 height 33
paste input "Mixed Kebab And Kofta"
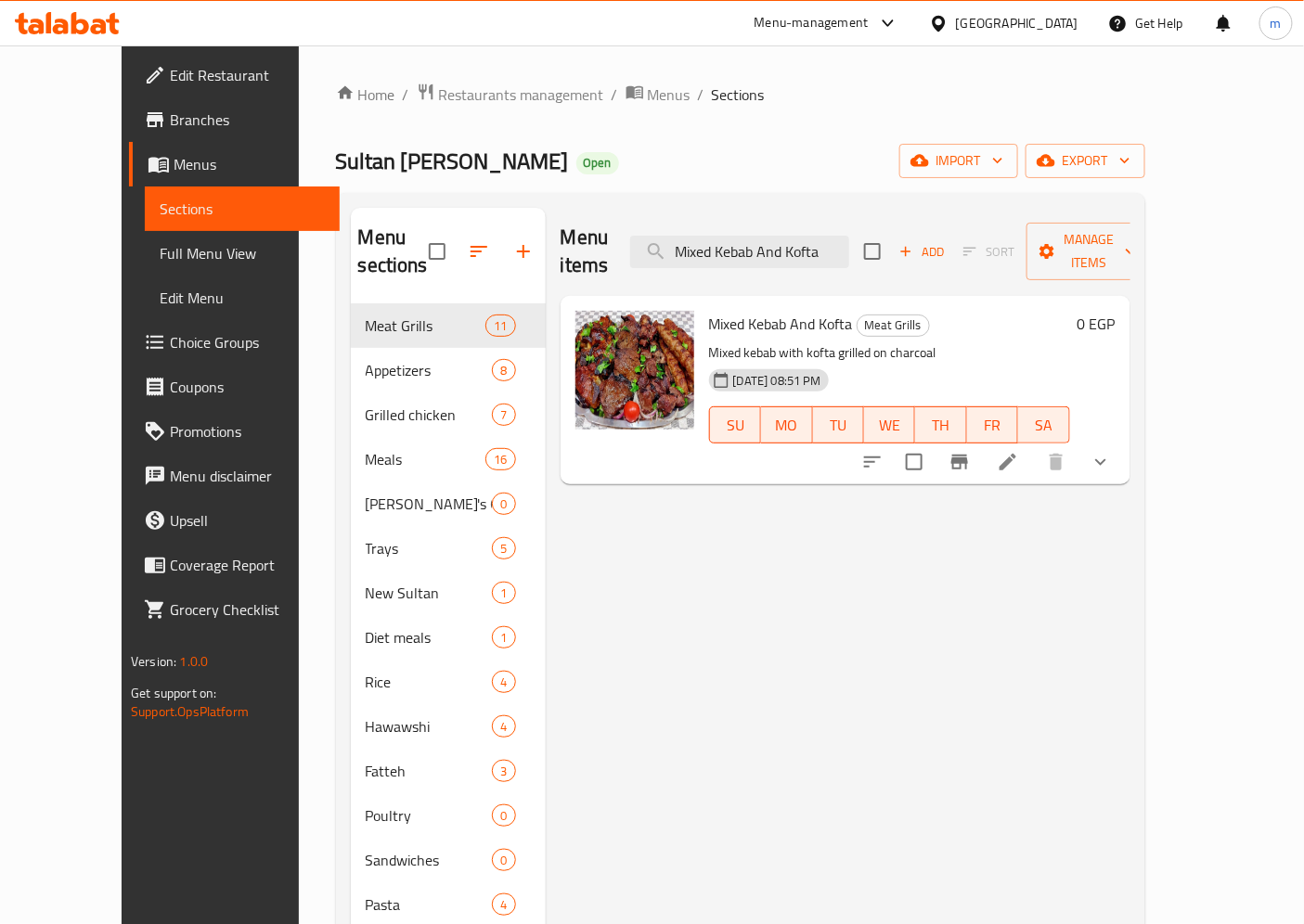
type input "Mixed Kebab And Kofta"
click at [1017, 454] on icon at bounding box center [1008, 462] width 17 height 17
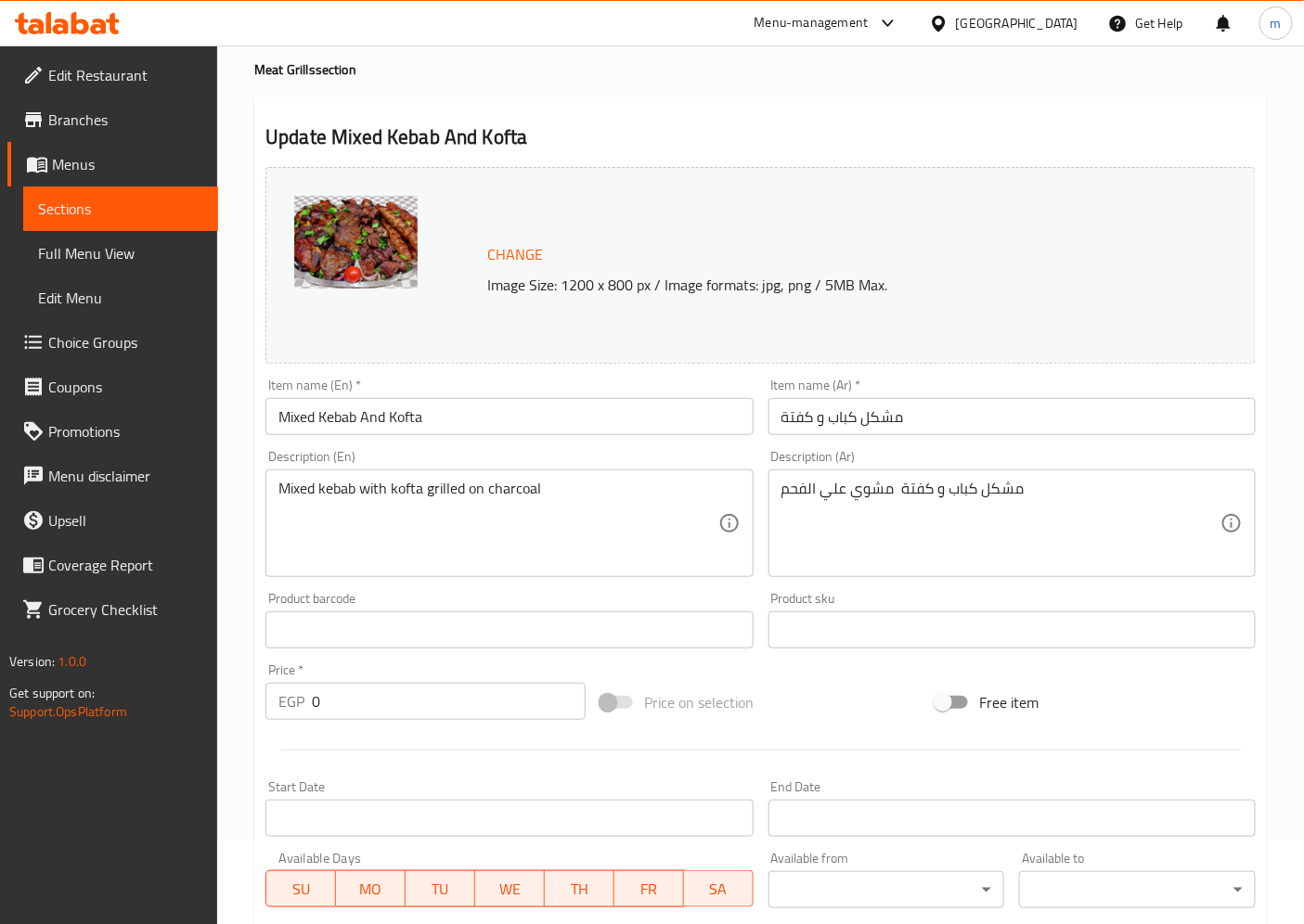
scroll to position [508, 0]
